Goal: Transaction & Acquisition: Purchase product/service

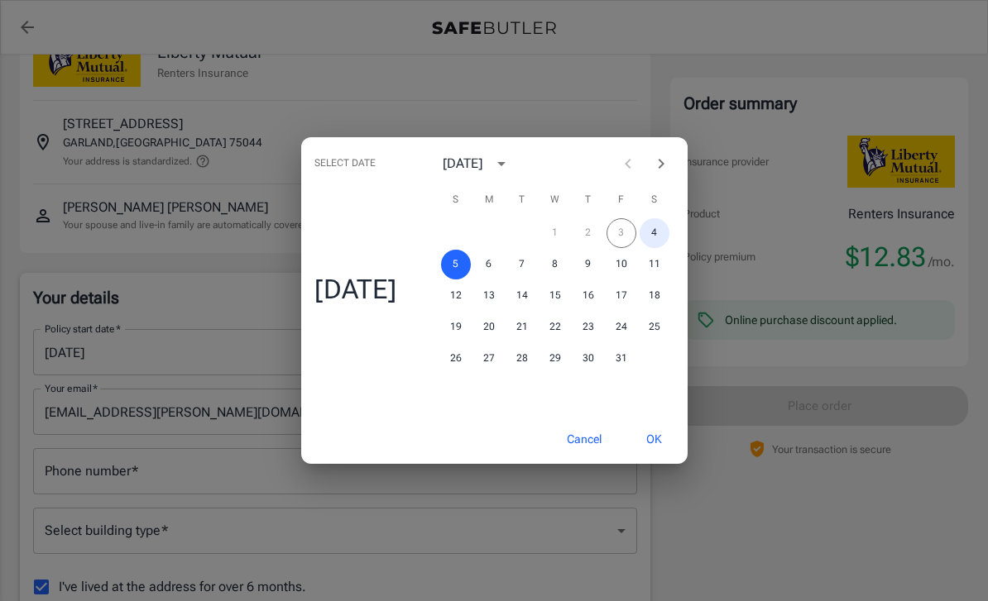
click at [654, 248] on button "4" at bounding box center [654, 233] width 30 height 30
type input "[DATE]"
click at [657, 457] on button "OK" at bounding box center [654, 440] width 54 height 36
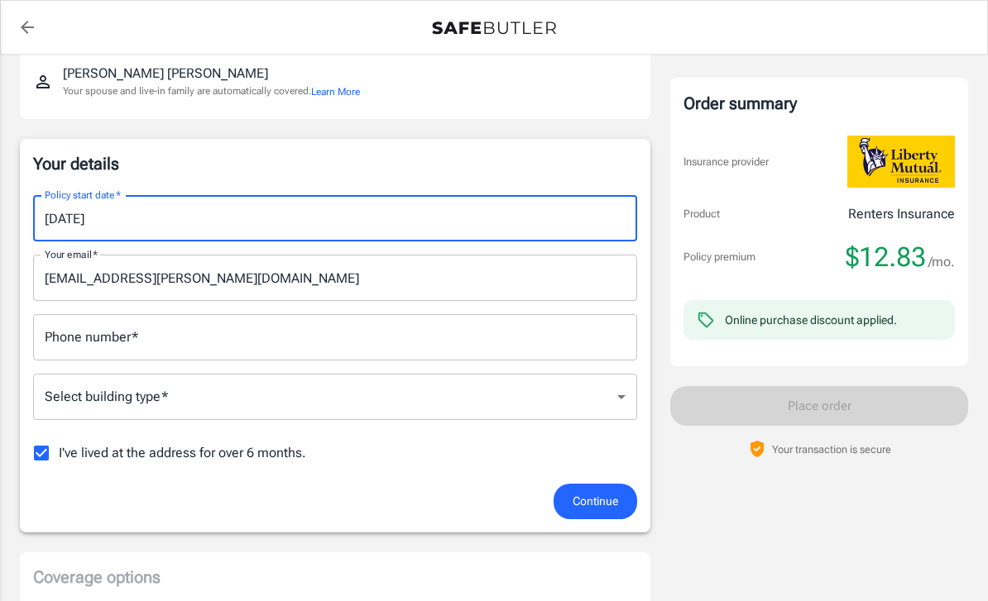
click at [461, 322] on input "Phone number   *" at bounding box center [335, 337] width 604 height 46
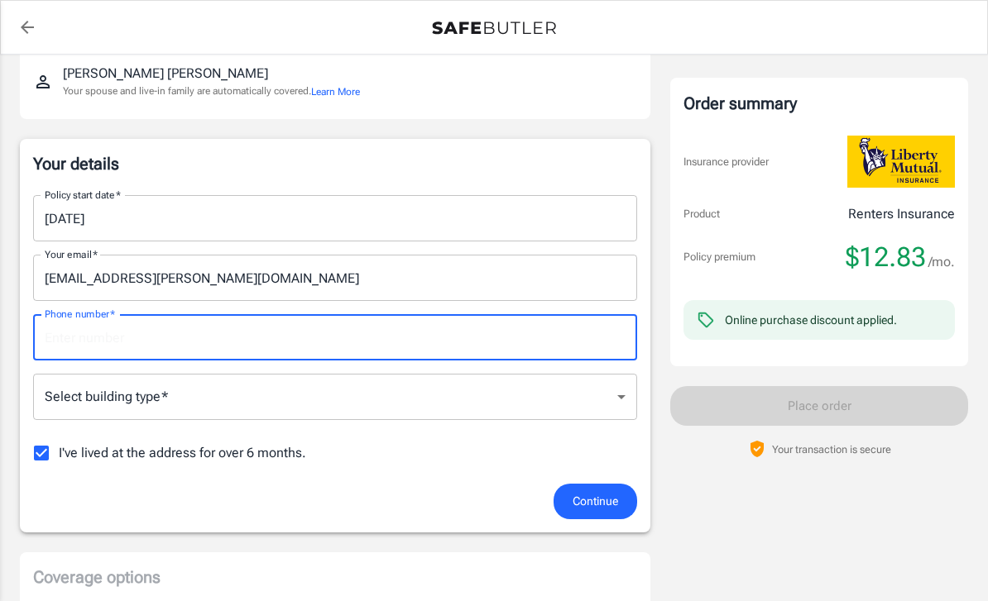
scroll to position [189, 0]
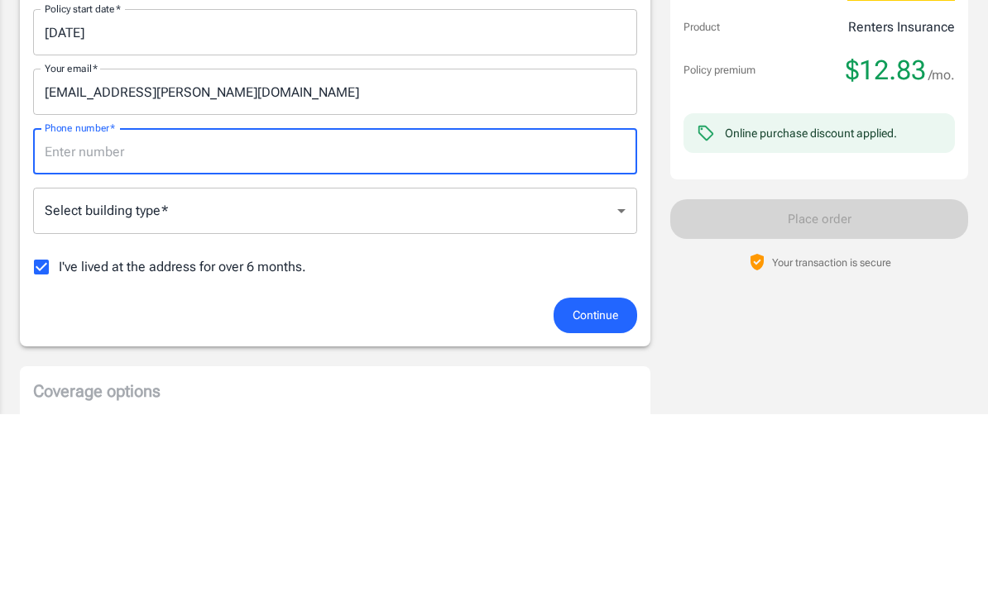
type input "9032709336"
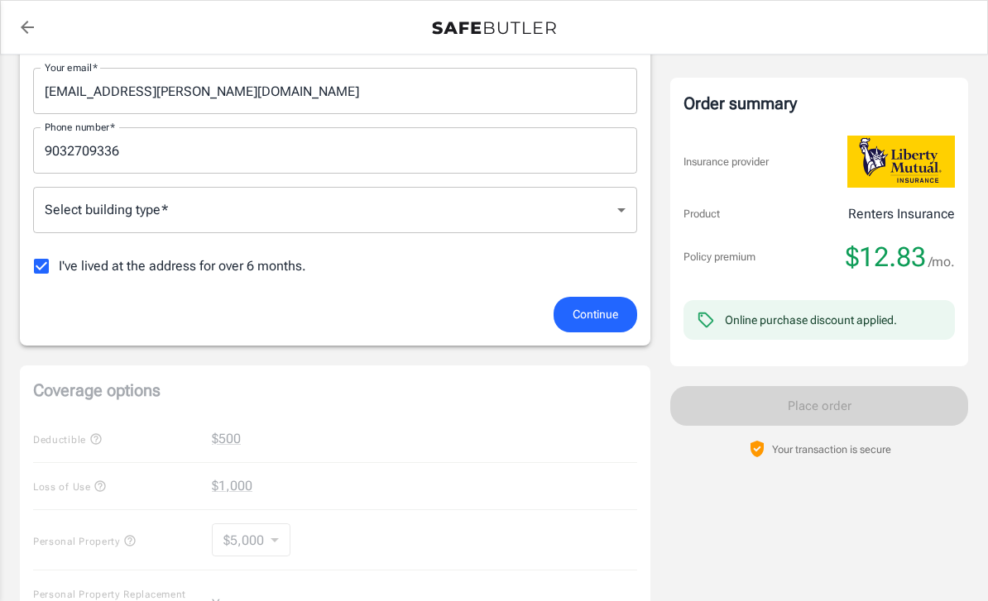
click at [410, 219] on body "Policy premium $ 12.83 /mo Liberty Mutual Renters Insurance [STREET_ADDRESS] Yo…" at bounding box center [494, 465] width 988 height 1684
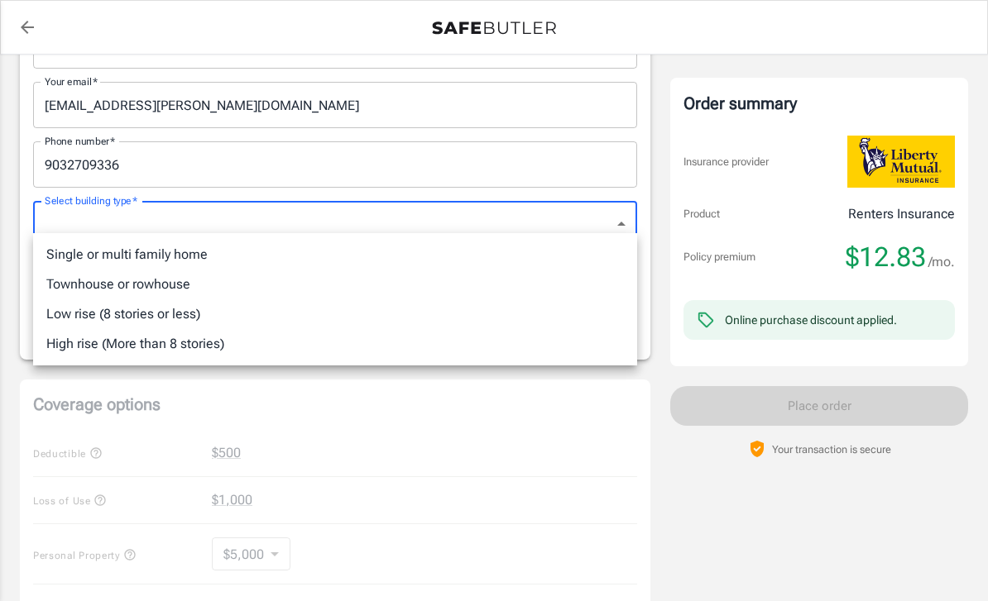
scroll to position [365, 0]
click at [135, 304] on li "Low rise (8 stories or less)" at bounding box center [335, 314] width 604 height 30
type input "lowrise"
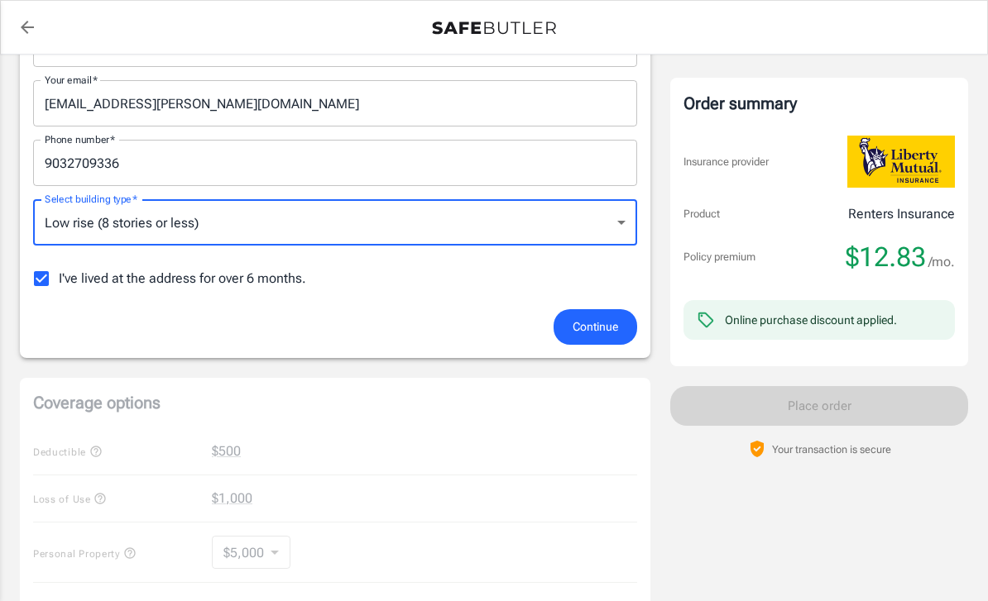
click at [599, 326] on span "Continue" at bounding box center [594, 327] width 45 height 21
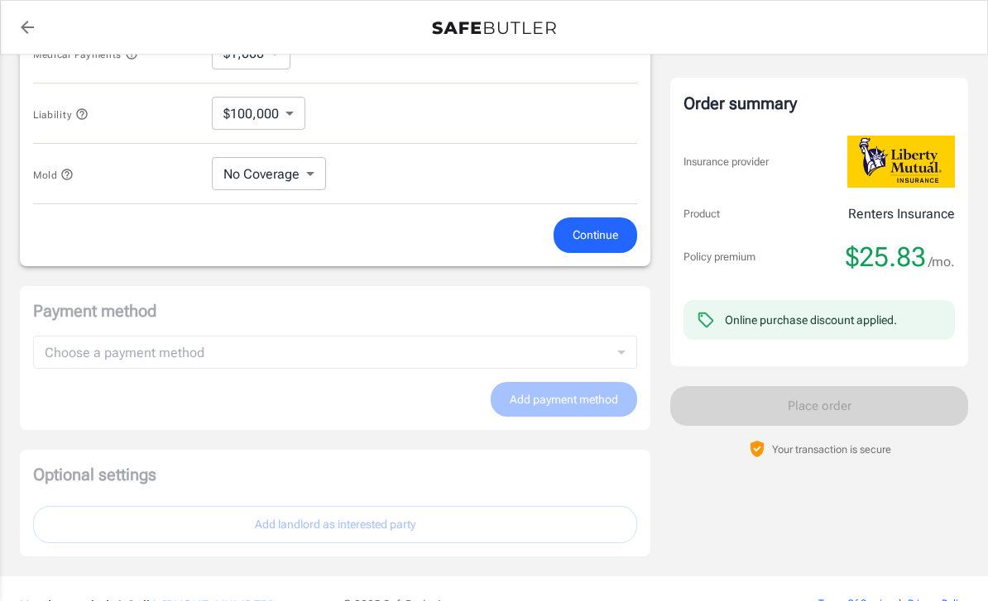
scroll to position [983, 0]
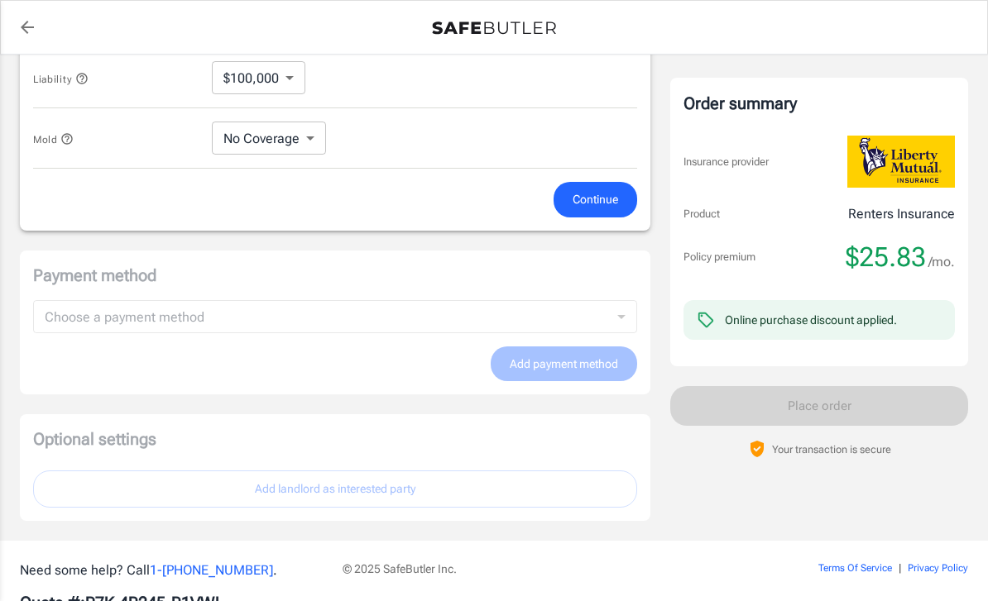
click at [618, 199] on button "Continue" at bounding box center [595, 200] width 84 height 36
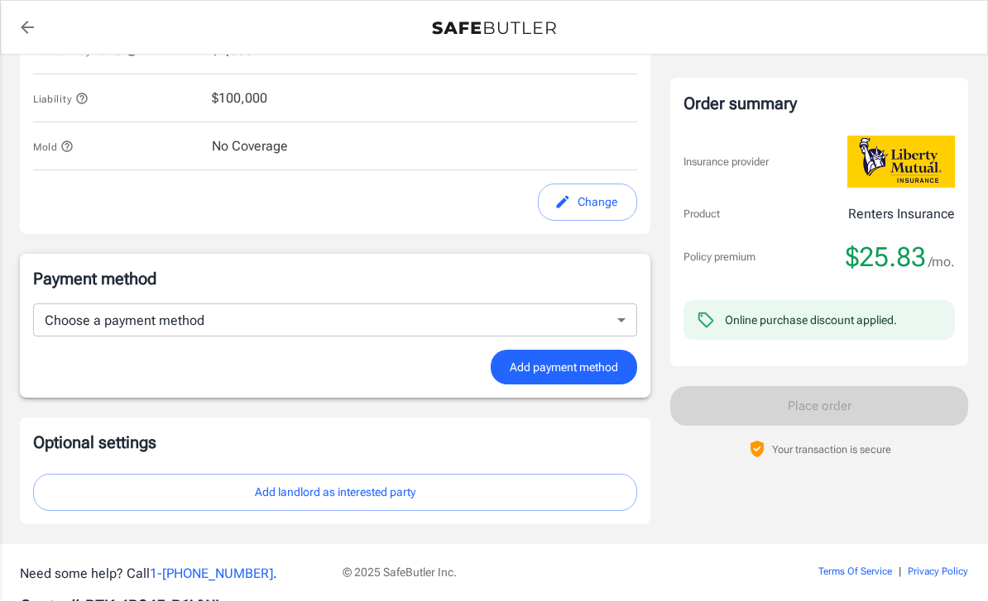
scroll to position [928, 0]
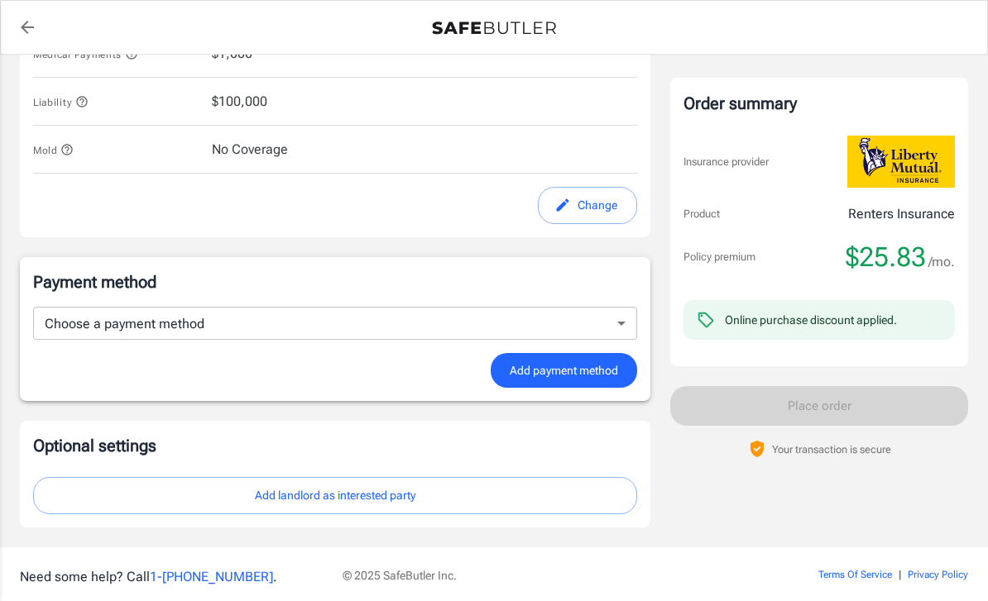
click at [480, 500] on button "Add landlord as interested party" at bounding box center [335, 495] width 604 height 37
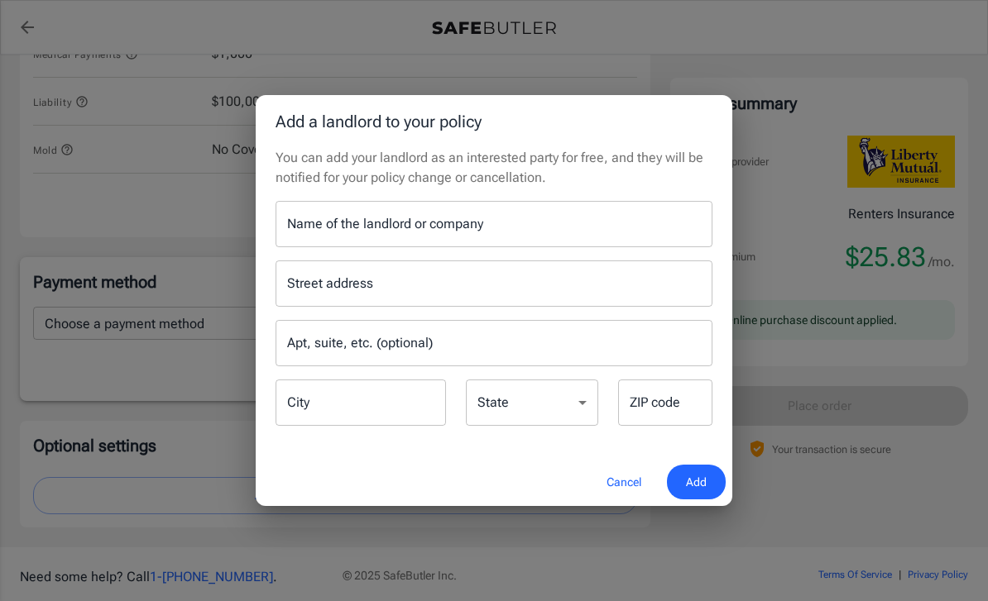
click at [616, 500] on button "Cancel" at bounding box center [623, 483] width 73 height 36
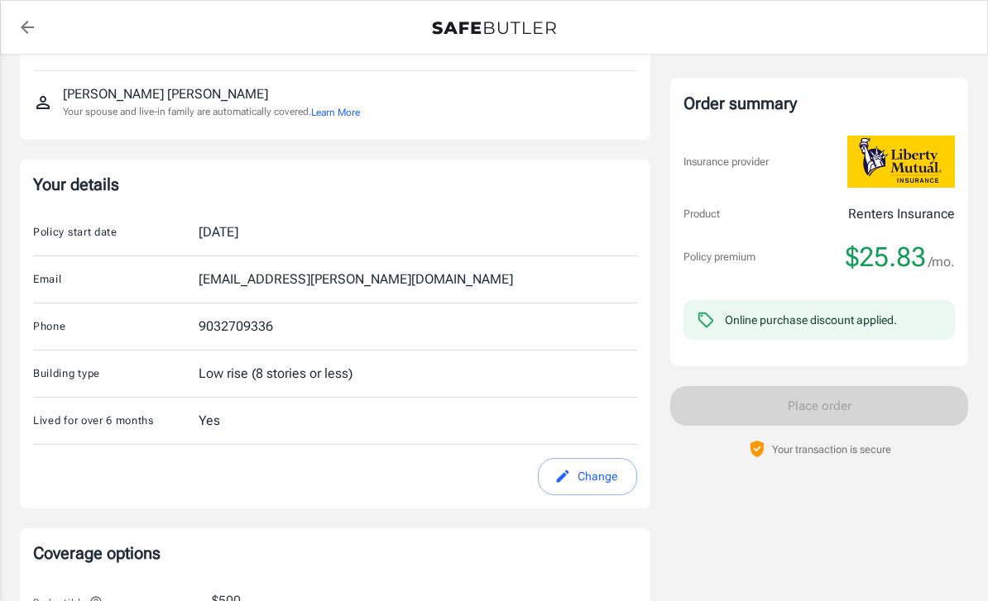
scroll to position [0, 0]
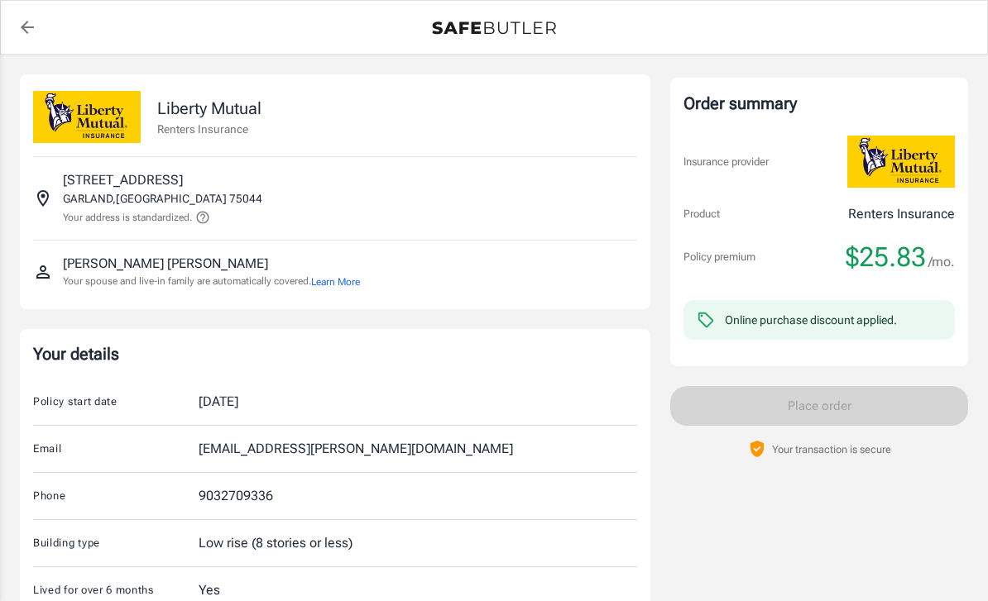
click at [891, 186] on img at bounding box center [901, 162] width 108 height 52
